Goal: Information Seeking & Learning: Learn about a topic

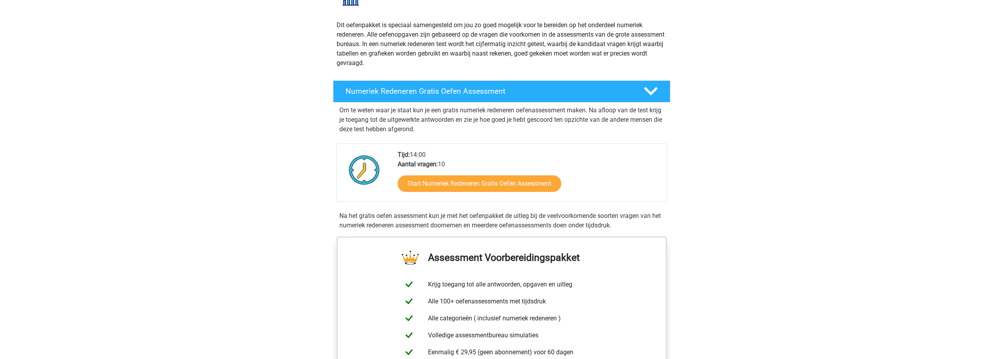
scroll to position [79, 0]
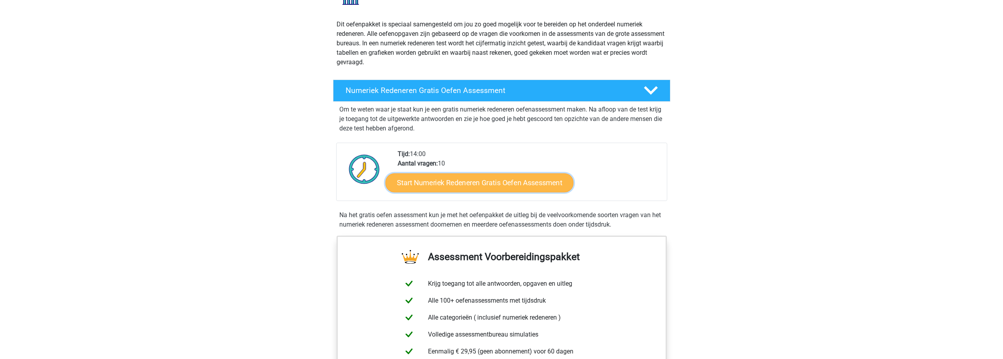
click at [491, 184] on link "Start Numeriek Redeneren Gratis Oefen Assessment" at bounding box center [479, 182] width 188 height 19
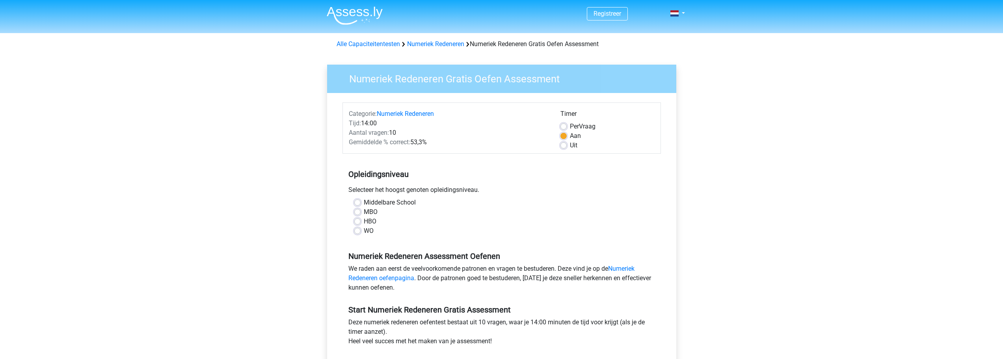
scroll to position [39, 0]
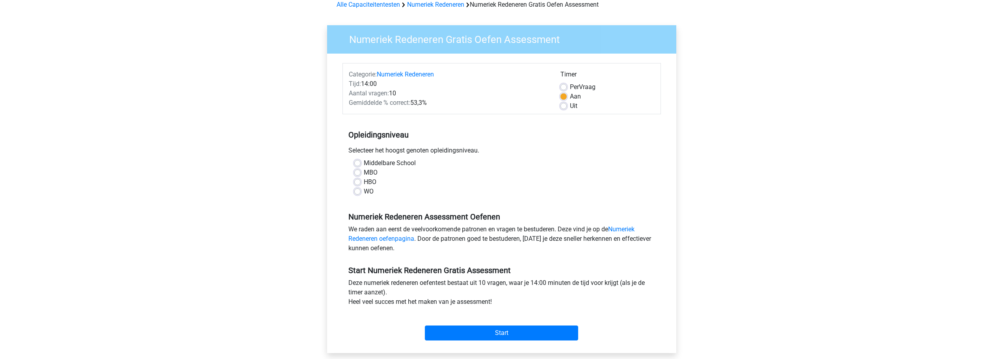
click at [368, 190] on label "WO" at bounding box center [369, 191] width 10 height 9
click at [361, 190] on input "WO" at bounding box center [357, 191] width 6 height 8
radio input "true"
click at [530, 329] on input "Start" at bounding box center [501, 332] width 153 height 15
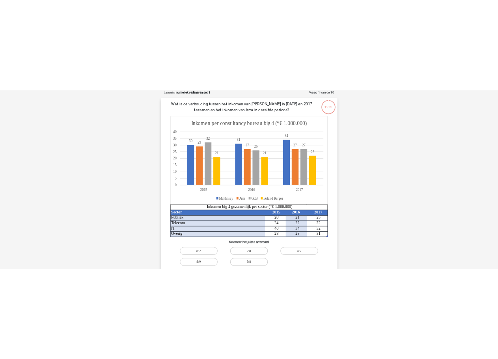
scroll to position [39, 0]
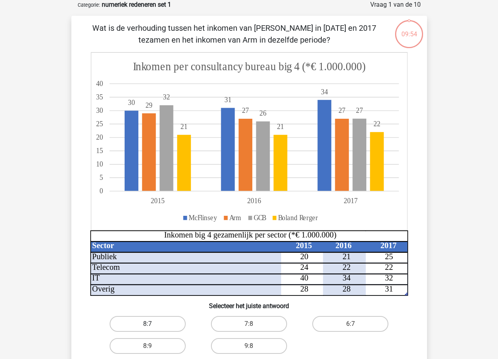
click at [156, 320] on label "8:7" at bounding box center [148, 324] width 76 height 16
click at [152, 323] on input "8:7" at bounding box center [149, 325] width 5 height 5
radio input "true"
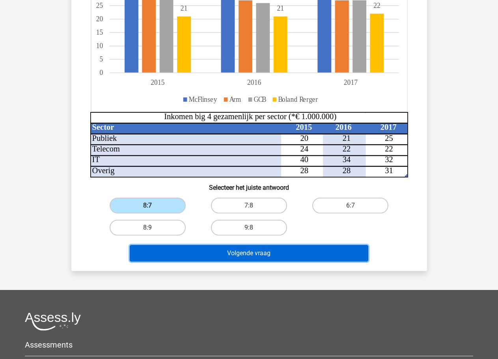
click at [316, 251] on button "Volgende vraag" at bounding box center [249, 253] width 238 height 17
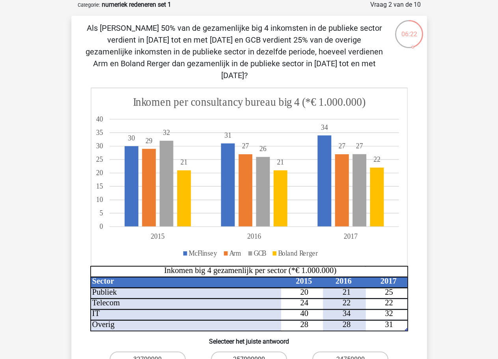
click at [237, 351] on label "257000000" at bounding box center [249, 359] width 76 height 16
click at [249, 359] on input "257000000" at bounding box center [251, 361] width 5 height 5
radio input "true"
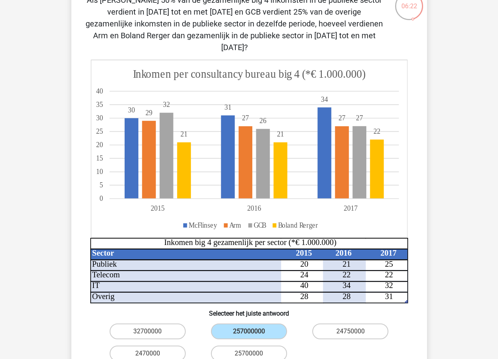
scroll to position [118, 0]
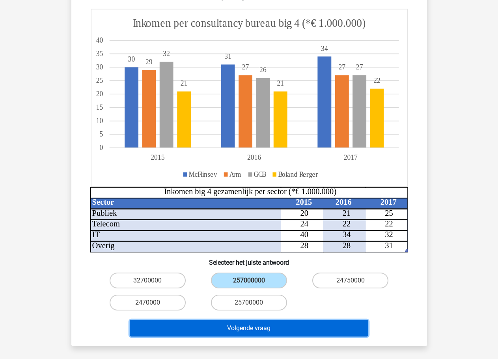
click at [323, 320] on button "Volgende vraag" at bounding box center [249, 328] width 238 height 17
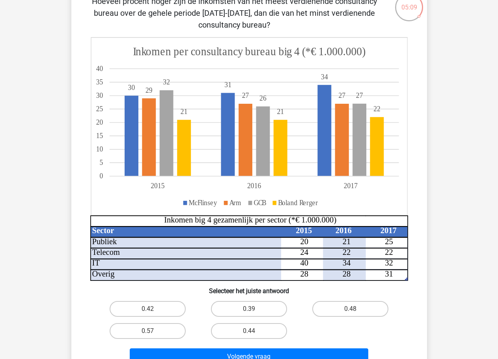
scroll to position [79, 0]
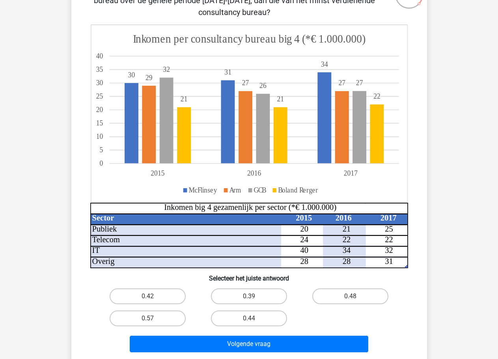
click at [350, 297] on input "0.48" at bounding box center [352, 298] width 5 height 5
radio input "true"
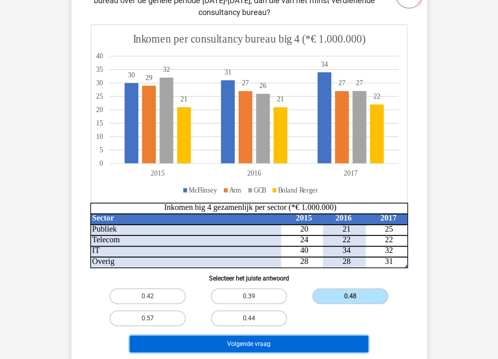
click at [309, 340] on button "Volgende vraag" at bounding box center [249, 343] width 238 height 17
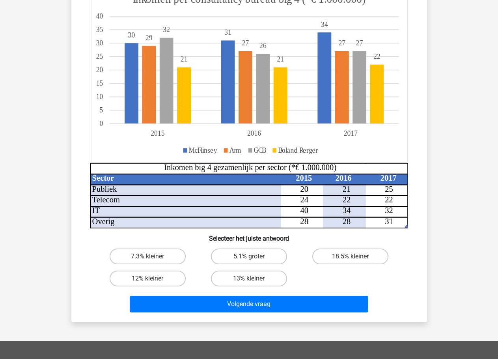
scroll to position [118, 0]
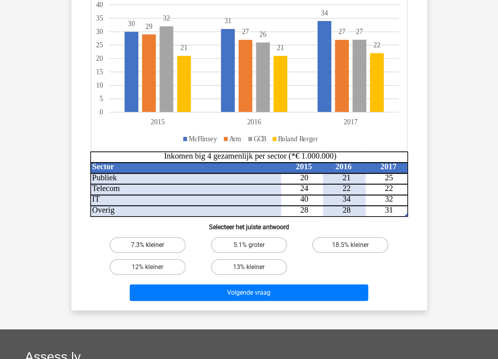
click at [175, 243] on label "7.3% kleiner" at bounding box center [148, 245] width 76 height 16
click at [152, 245] on input "7.3% kleiner" at bounding box center [149, 247] width 5 height 5
radio input "true"
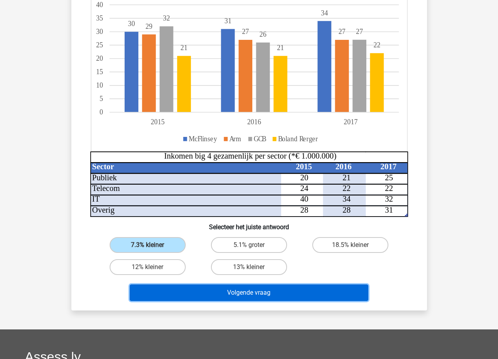
click at [177, 291] on button "Volgende vraag" at bounding box center [249, 292] width 238 height 17
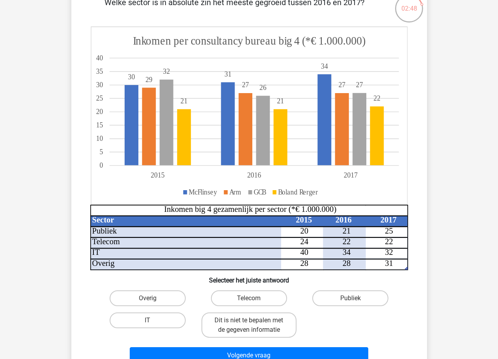
scroll to position [79, 0]
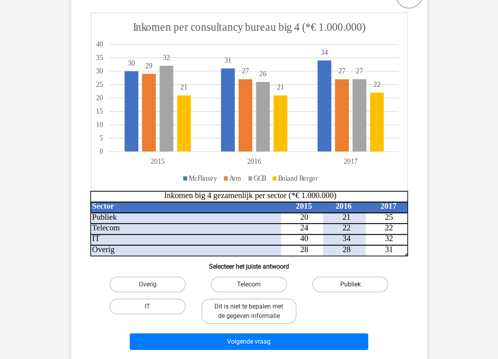
click at [322, 281] on label "Publiek" at bounding box center [350, 284] width 76 height 16
click at [350, 284] on input "Publiek" at bounding box center [352, 286] width 5 height 5
radio input "true"
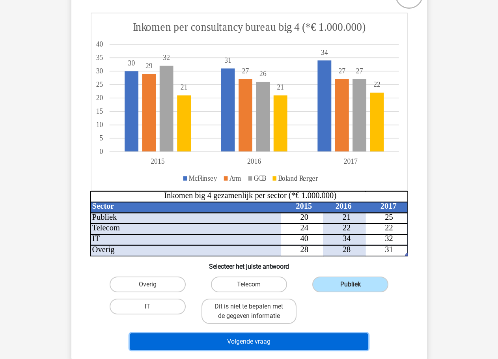
click at [285, 337] on button "Volgende vraag" at bounding box center [249, 341] width 238 height 17
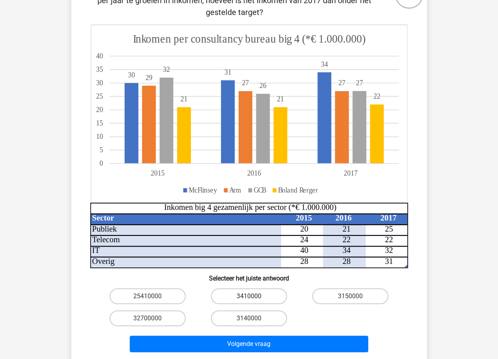
click at [255, 293] on label "3410000" at bounding box center [249, 296] width 76 height 16
click at [254, 296] on input "3410000" at bounding box center [251, 298] width 5 height 5
radio input "true"
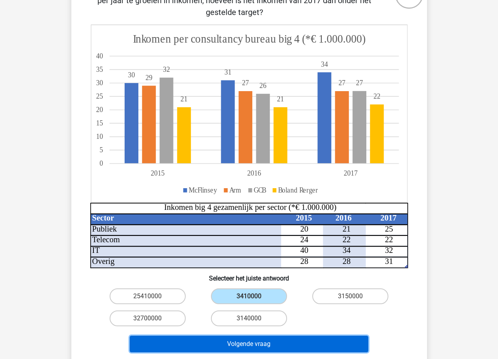
click at [253, 342] on button "Volgende vraag" at bounding box center [249, 343] width 238 height 17
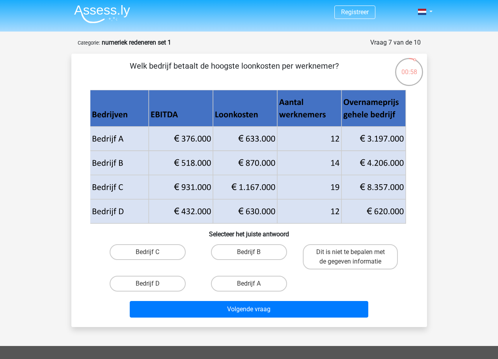
scroll to position [0, 0]
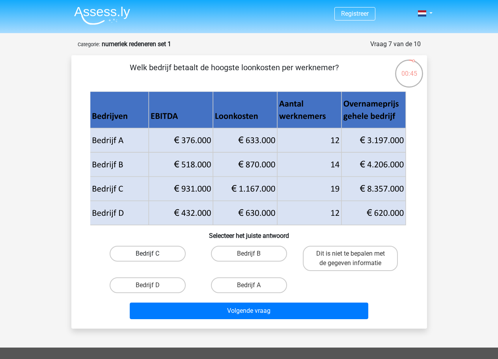
click at [174, 253] on label "Bedrijf C" at bounding box center [148, 253] width 76 height 16
click at [152, 253] on input "Bedrijf C" at bounding box center [149, 255] width 5 height 5
radio input "true"
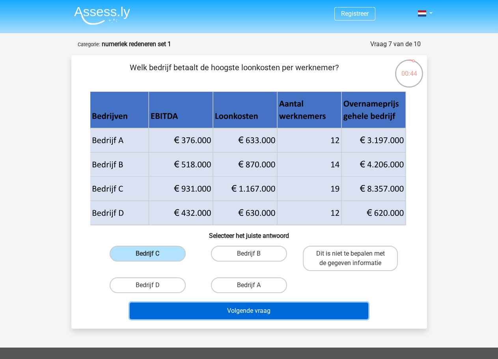
click at [197, 308] on button "Volgende vraag" at bounding box center [249, 310] width 238 height 17
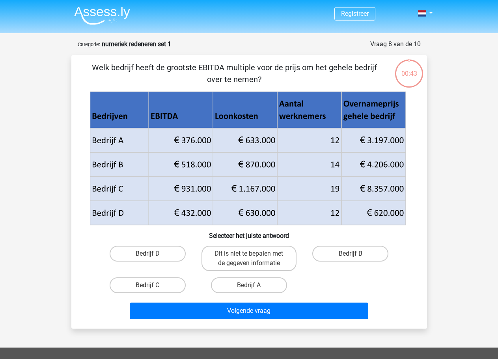
scroll to position [39, 0]
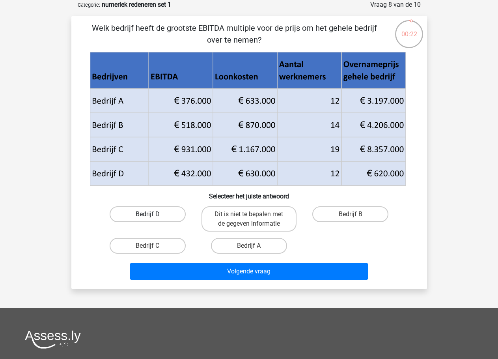
click at [163, 212] on label "Bedrijf D" at bounding box center [148, 214] width 76 height 16
click at [152, 214] on input "Bedrijf D" at bounding box center [149, 216] width 5 height 5
radio input "true"
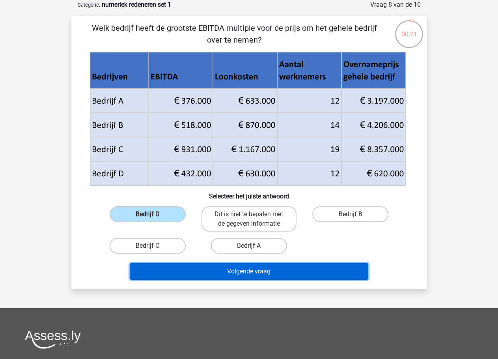
click at [181, 269] on button "Volgende vraag" at bounding box center [249, 271] width 238 height 17
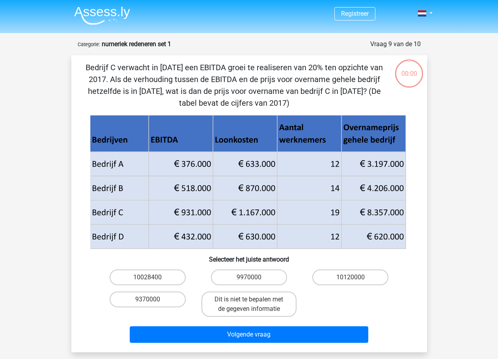
scroll to position [39, 0]
